Goal: Transaction & Acquisition: Download file/media

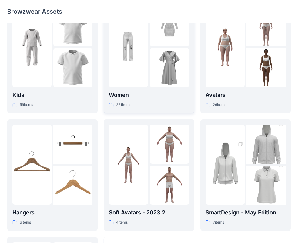
scroll to position [30, 0]
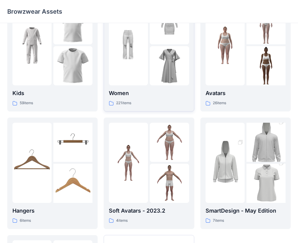
click at [137, 57] on img at bounding box center [128, 45] width 39 height 39
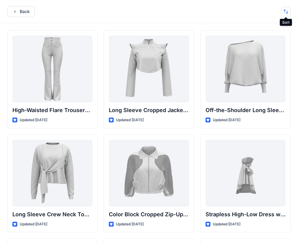
click at [284, 8] on button "button" at bounding box center [286, 12] width 10 height 10
click at [256, 40] on p "A to Z" at bounding box center [266, 40] width 38 height 6
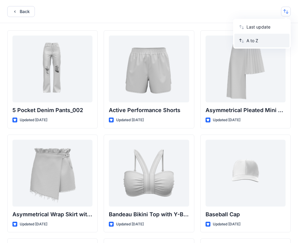
click at [256, 40] on p "A to Z" at bounding box center [266, 40] width 38 height 6
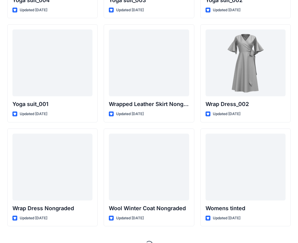
scroll to position [226, 0]
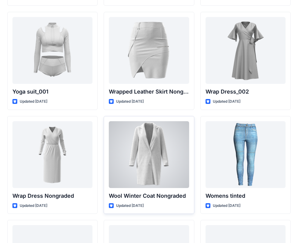
click at [146, 173] on div at bounding box center [149, 154] width 80 height 67
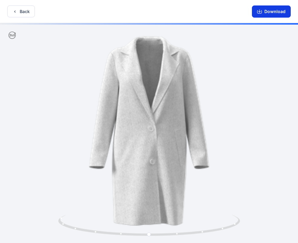
click at [277, 11] on button "Download" at bounding box center [271, 11] width 39 height 12
